Goal: Information Seeking & Learning: Learn about a topic

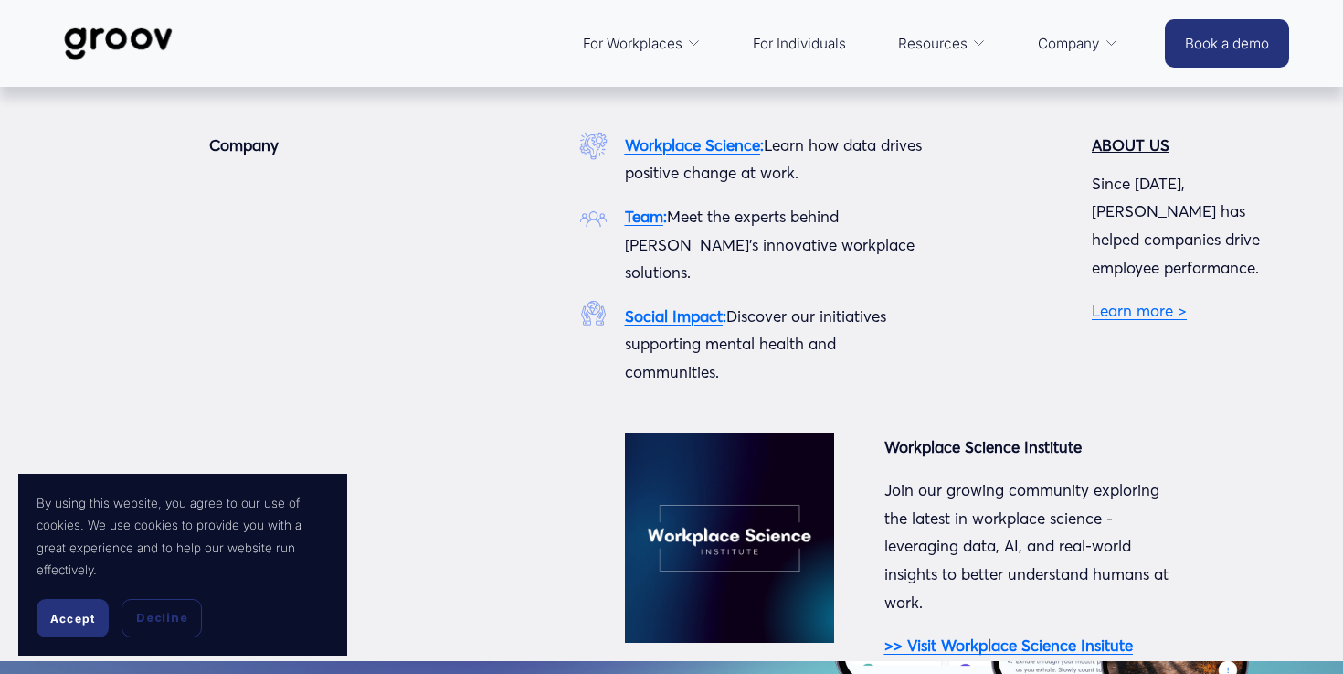
click at [1104, 301] on link "Learn more >" at bounding box center [1139, 310] width 95 height 19
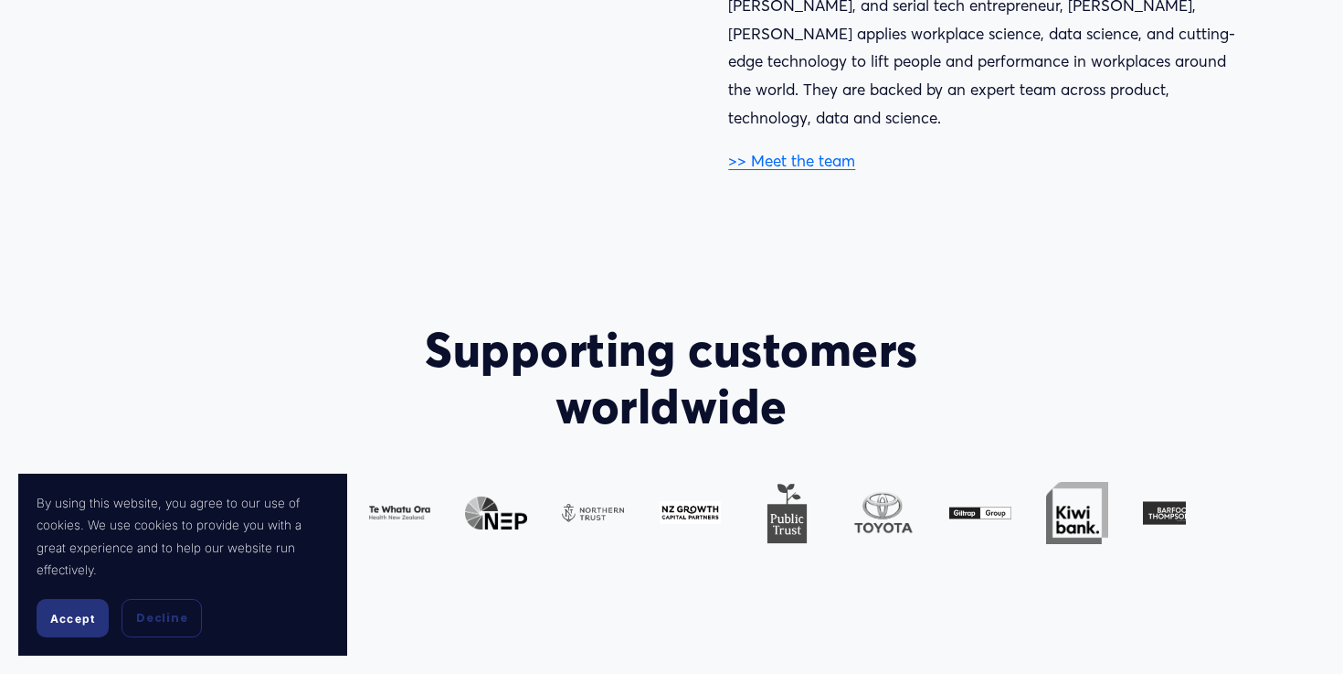
scroll to position [1095, 0]
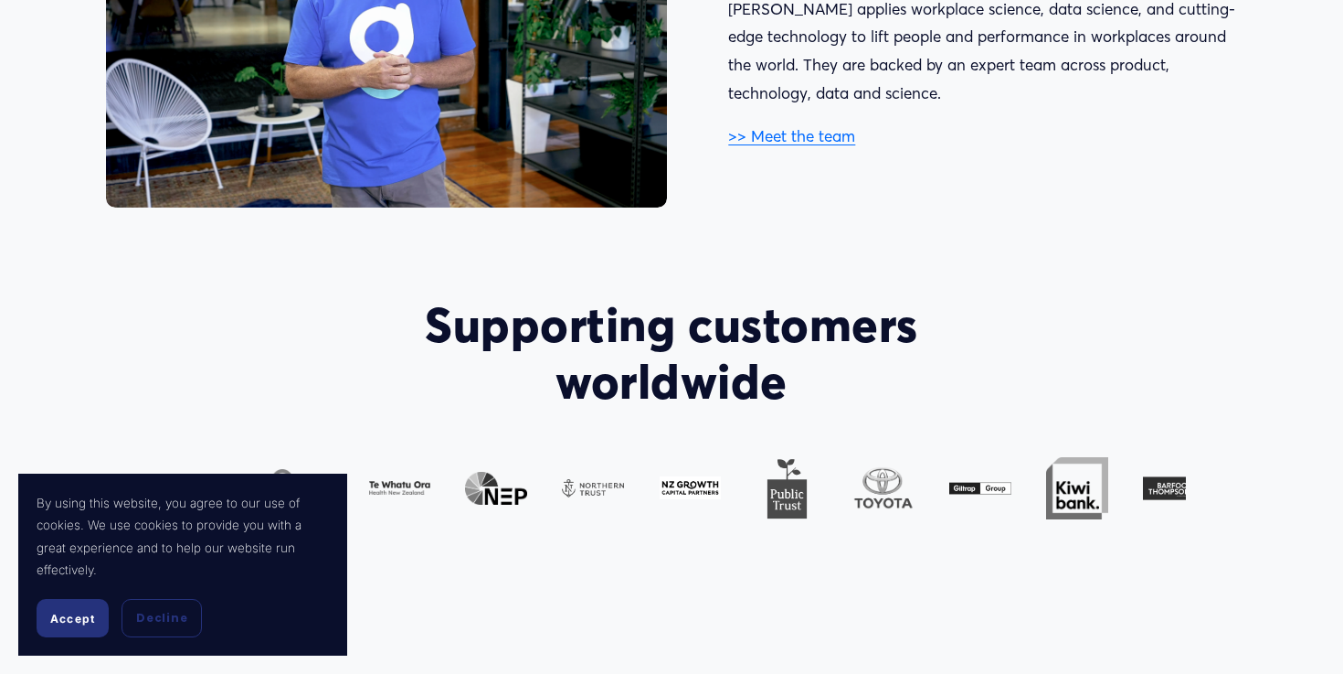
click at [780, 126] on link ">> Meet the team" at bounding box center [791, 135] width 127 height 19
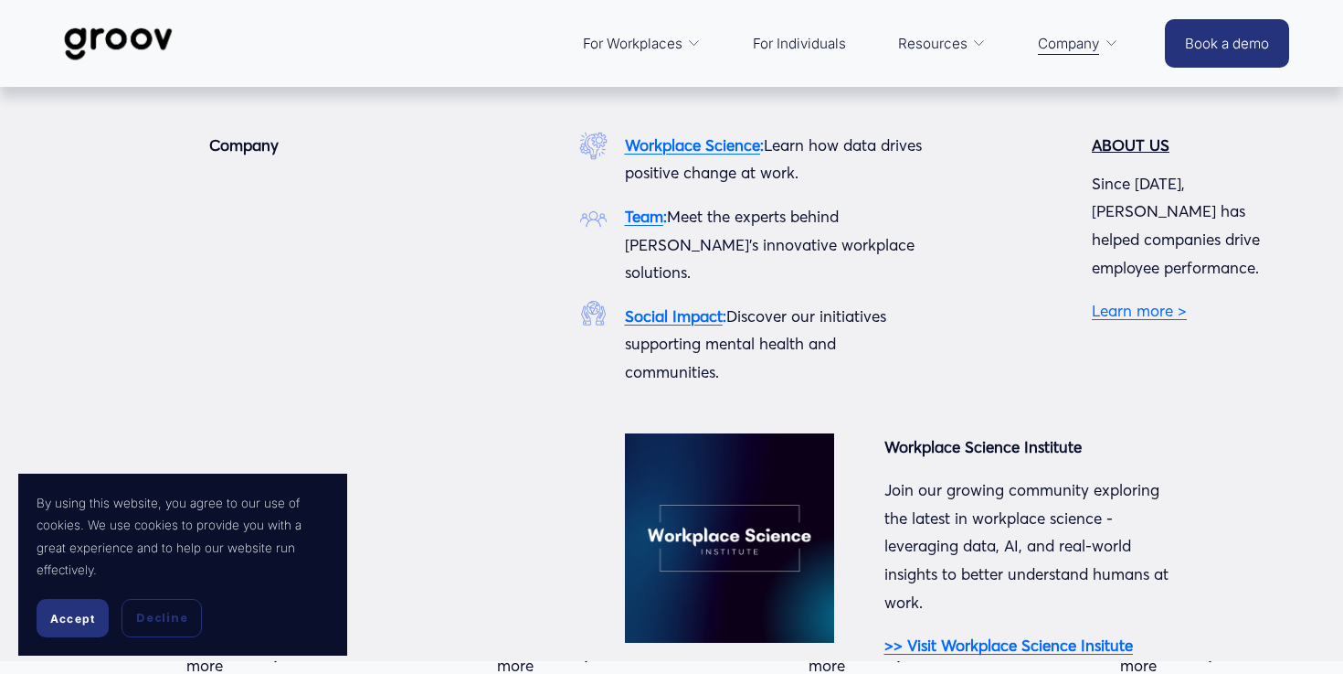
scroll to position [27, 0]
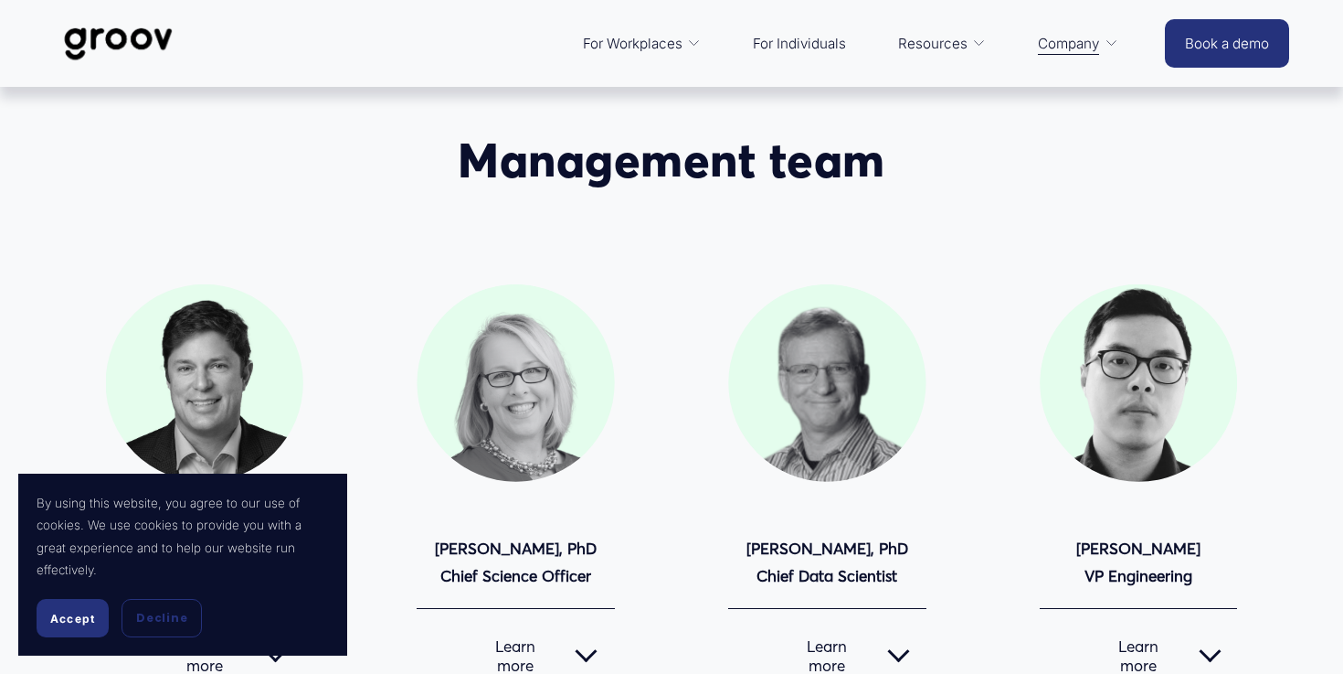
click at [69, 630] on button "Accept" at bounding box center [73, 618] width 72 height 38
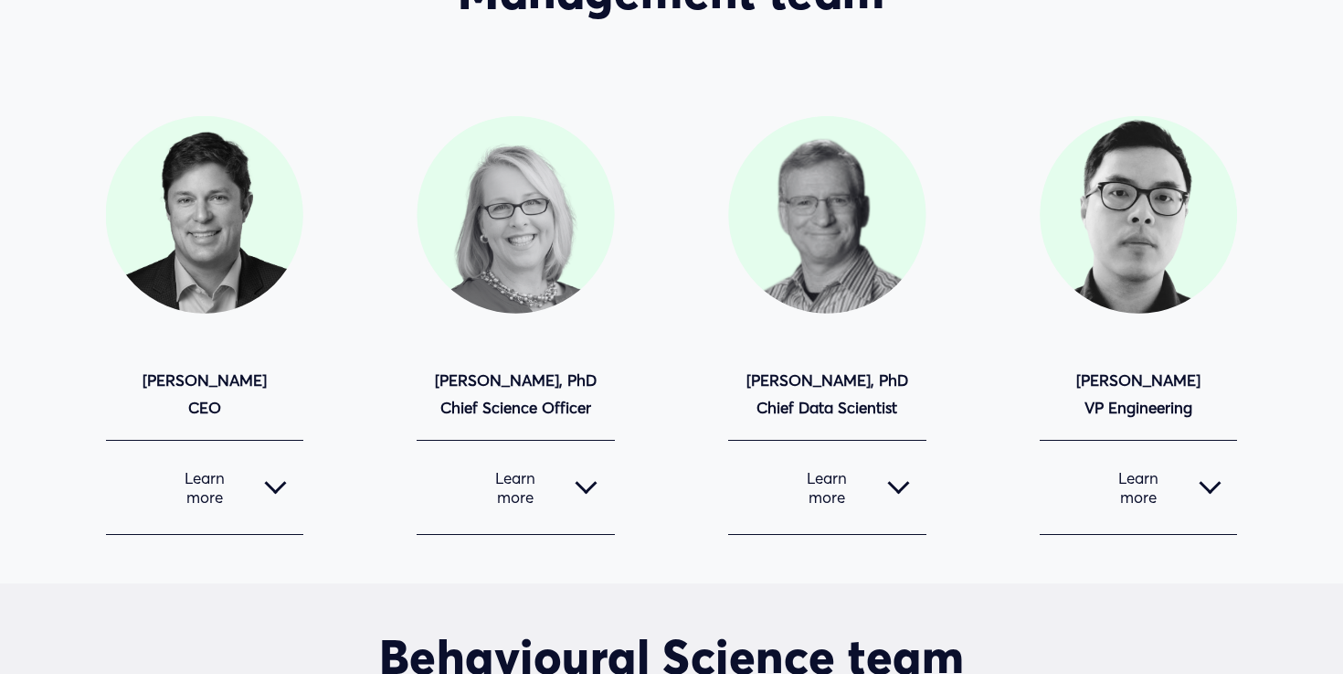
scroll to position [195, 0]
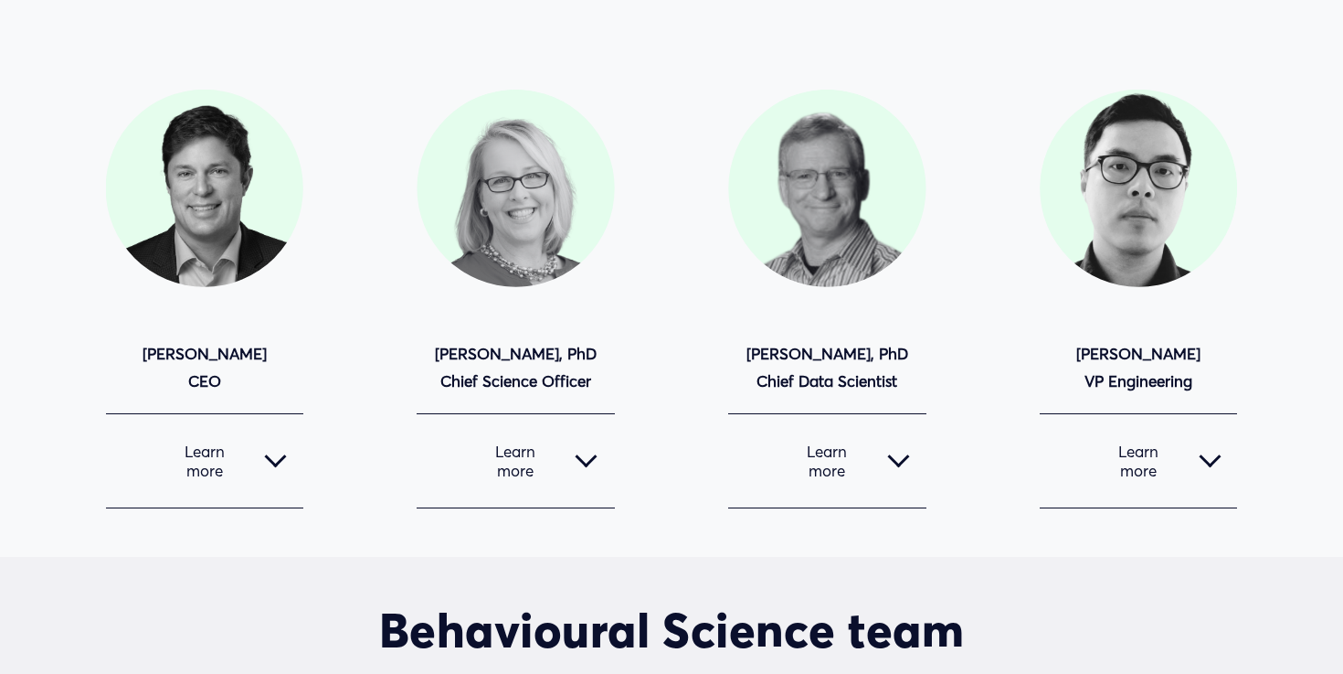
click at [281, 483] on button "Learn more" at bounding box center [204, 460] width 197 height 93
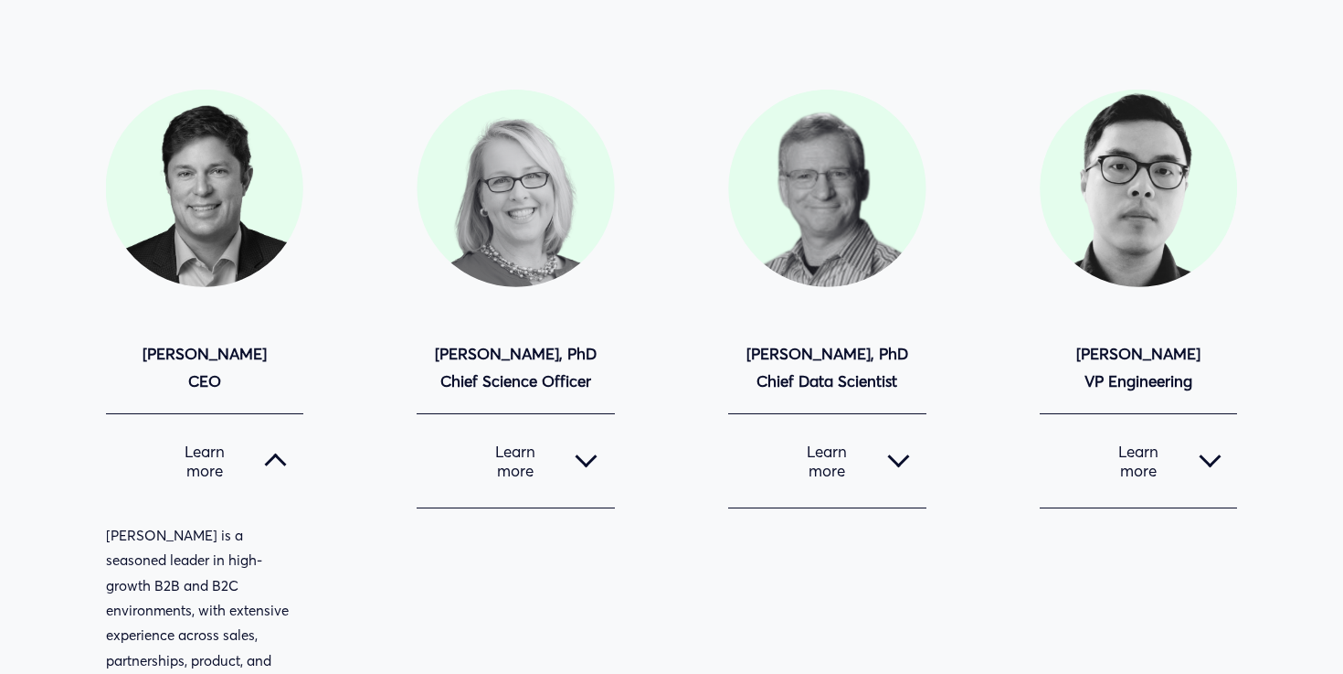
click at [281, 483] on button "Learn more" at bounding box center [204, 460] width 197 height 93
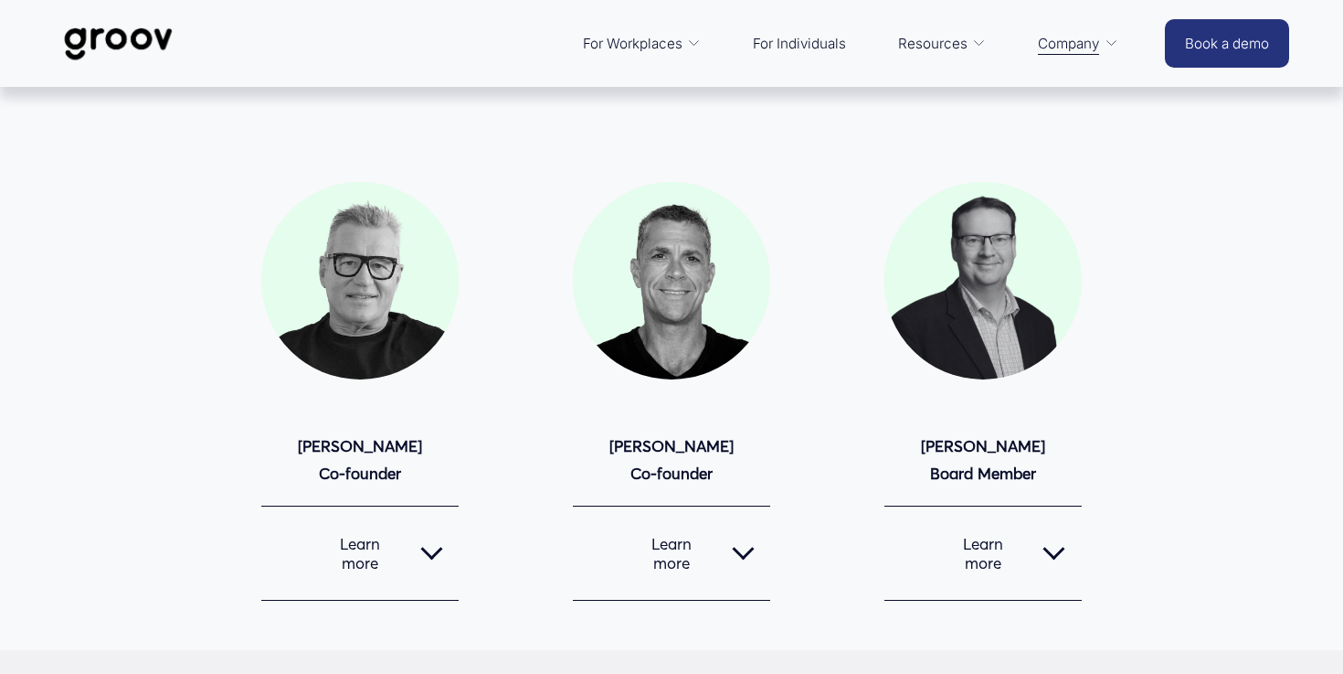
scroll to position [1449, 0]
